Goal: Transaction & Acquisition: Purchase product/service

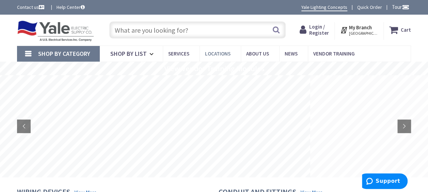
click at [221, 52] on span "Locations" at bounding box center [218, 53] width 26 height 6
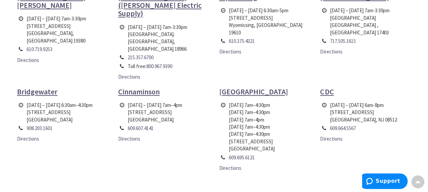
scroll to position [405, 0]
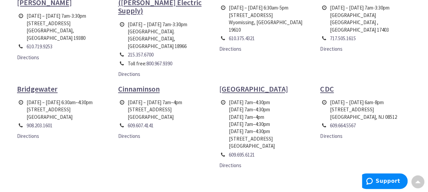
click at [46, 84] on span "Bridgewater" at bounding box center [37, 89] width 40 height 10
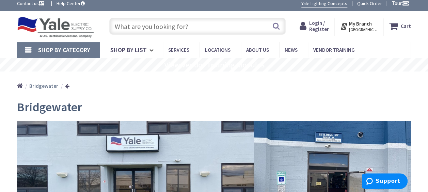
scroll to position [4, 0]
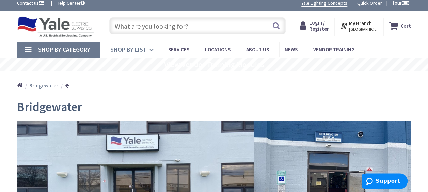
click at [143, 48] on span "Shop By List" at bounding box center [128, 50] width 36 height 8
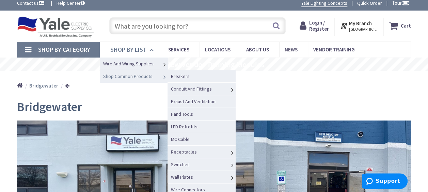
click at [165, 80] on icon at bounding box center [164, 77] width 7 height 15
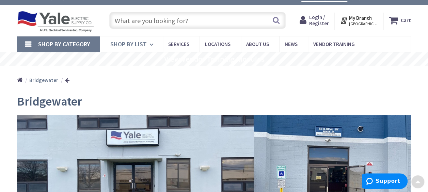
scroll to position [0, 0]
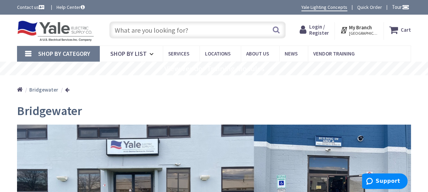
click at [195, 30] on input "text" at bounding box center [197, 29] width 176 height 17
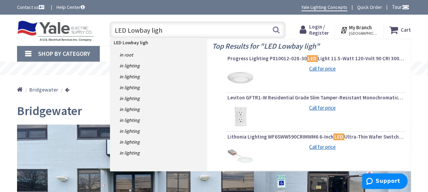
type input "LED Lowbay light"
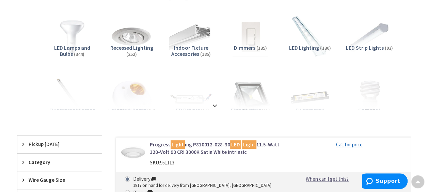
scroll to position [95, 0]
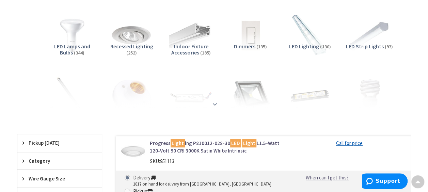
click at [215, 105] on strong at bounding box center [215, 103] width 8 height 7
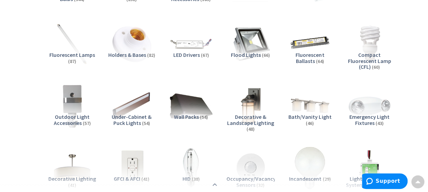
scroll to position [0, 0]
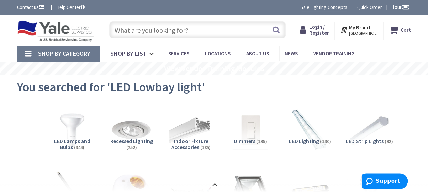
click at [198, 28] on input "text" at bounding box center [197, 29] width 176 height 17
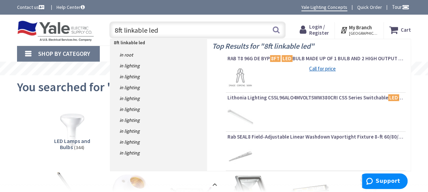
type input "8ft linkable led"
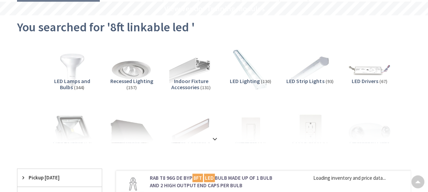
scroll to position [67, 0]
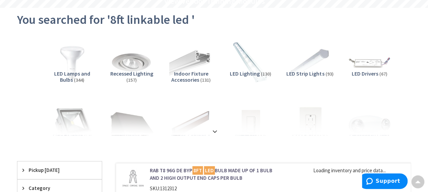
click at [215, 133] on strong at bounding box center [215, 131] width 8 height 7
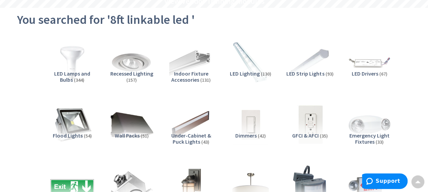
click at [327, 104] on img at bounding box center [310, 125] width 48 height 48
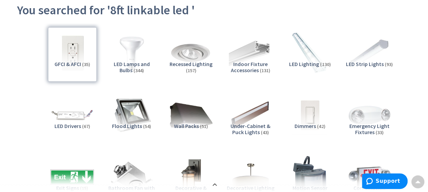
scroll to position [77, 0]
click at [312, 63] on span "LED Lighting" at bounding box center [304, 64] width 30 height 7
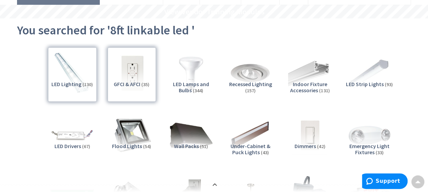
scroll to position [0, 0]
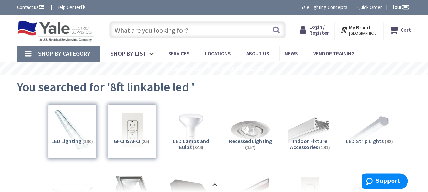
click at [203, 28] on input "text" at bounding box center [197, 29] width 176 height 17
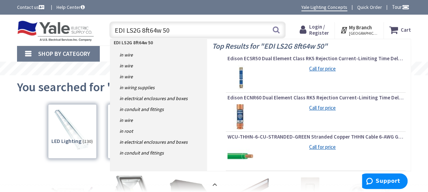
type input "EDI LS2G 8ft64w 50K"
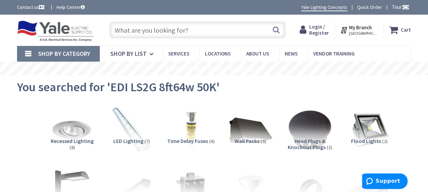
click at [131, 136] on img at bounding box center [132, 130] width 48 height 48
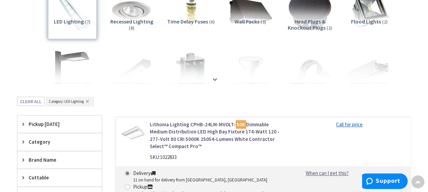
scroll to position [124, 0]
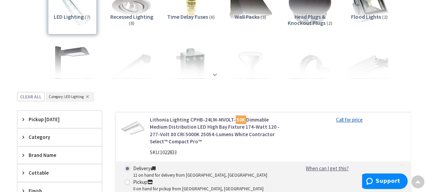
click at [212, 71] on strong at bounding box center [215, 74] width 8 height 7
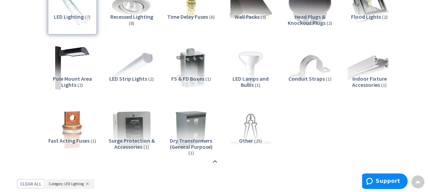
click at [137, 67] on img at bounding box center [132, 68] width 48 height 48
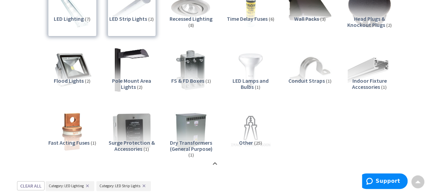
scroll to position [125, 0]
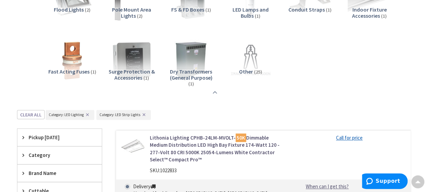
click at [214, 90] on strong at bounding box center [215, 91] width 8 height 7
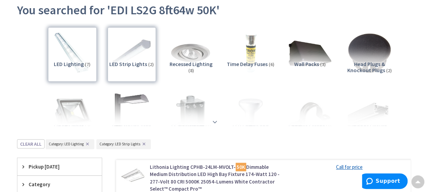
scroll to position [75, 0]
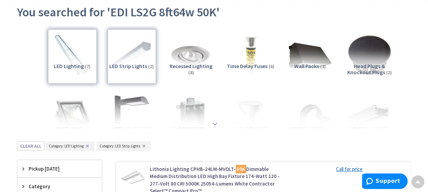
click at [213, 126] on strong at bounding box center [215, 123] width 8 height 7
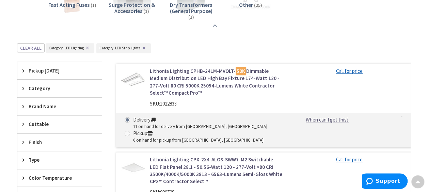
scroll to position [274, 0]
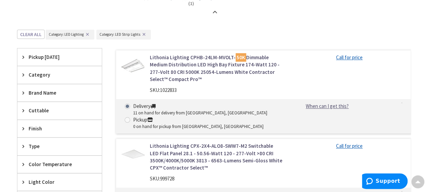
click at [67, 76] on span "Category" at bounding box center [56, 74] width 55 height 7
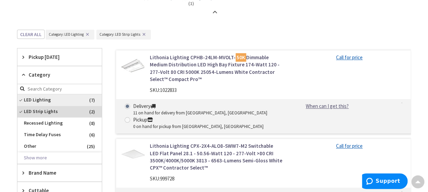
click at [68, 103] on span "LED Lighting" at bounding box center [59, 100] width 84 height 12
